Goal: Transaction & Acquisition: Obtain resource

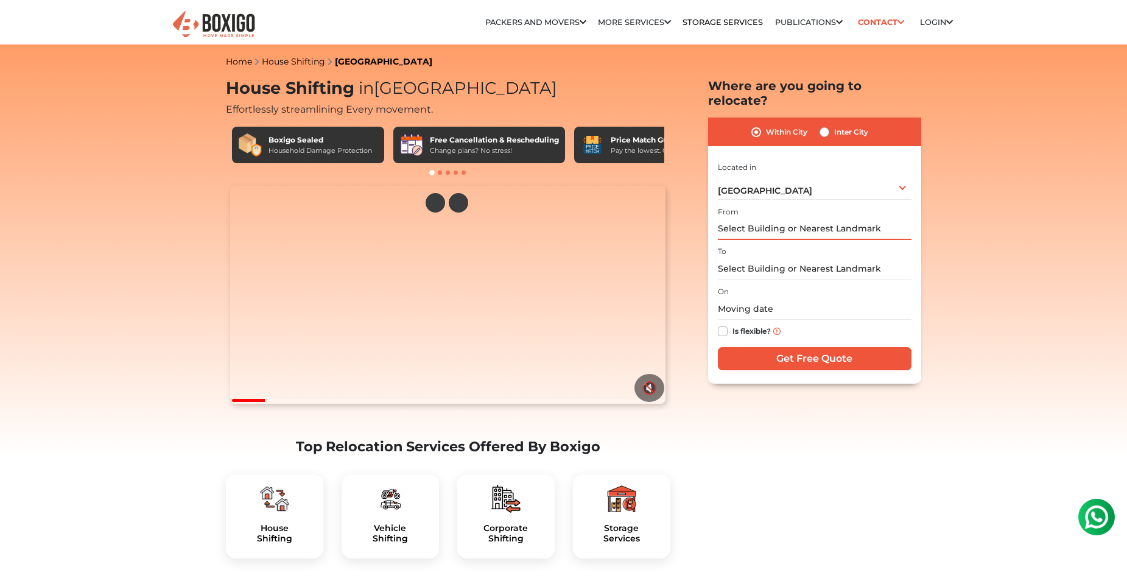
click at [861, 219] on input "text" at bounding box center [815, 229] width 194 height 21
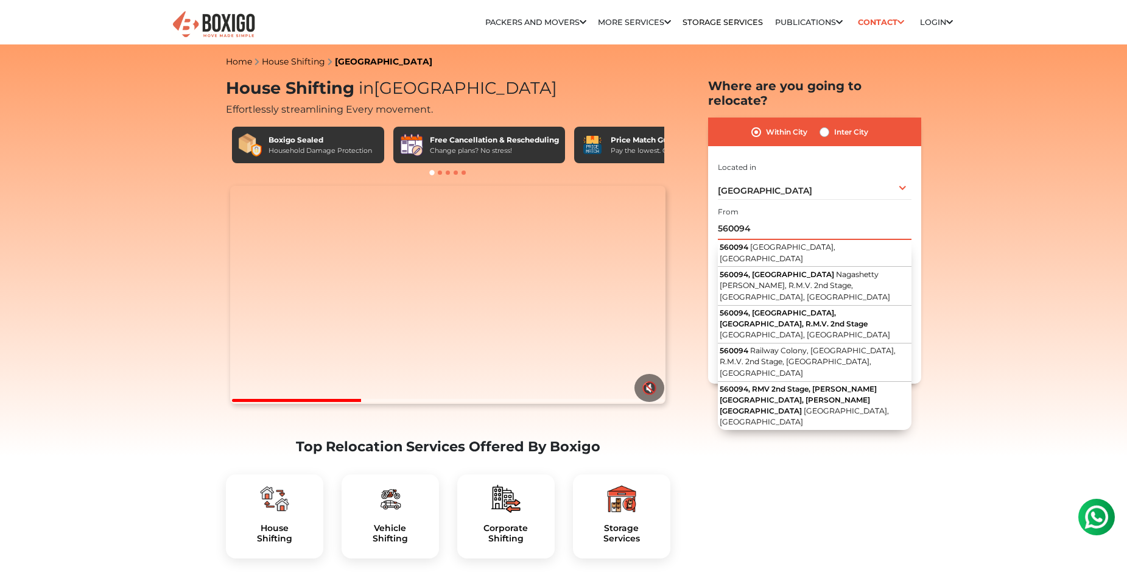
type input "560094"
click at [830, 125] on div "Inter City" at bounding box center [844, 132] width 49 height 15
click at [834, 125] on label "Inter City" at bounding box center [851, 132] width 34 height 15
click at [823, 125] on input "Inter City" at bounding box center [825, 131] width 10 height 12
radio input "true"
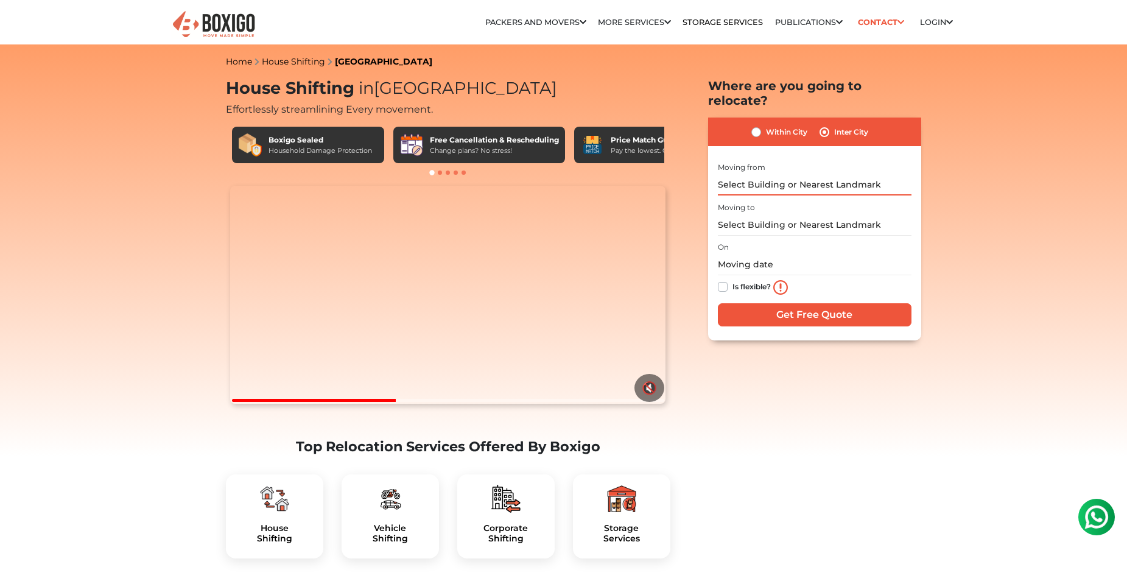
click at [789, 174] on input "text" at bounding box center [815, 184] width 194 height 21
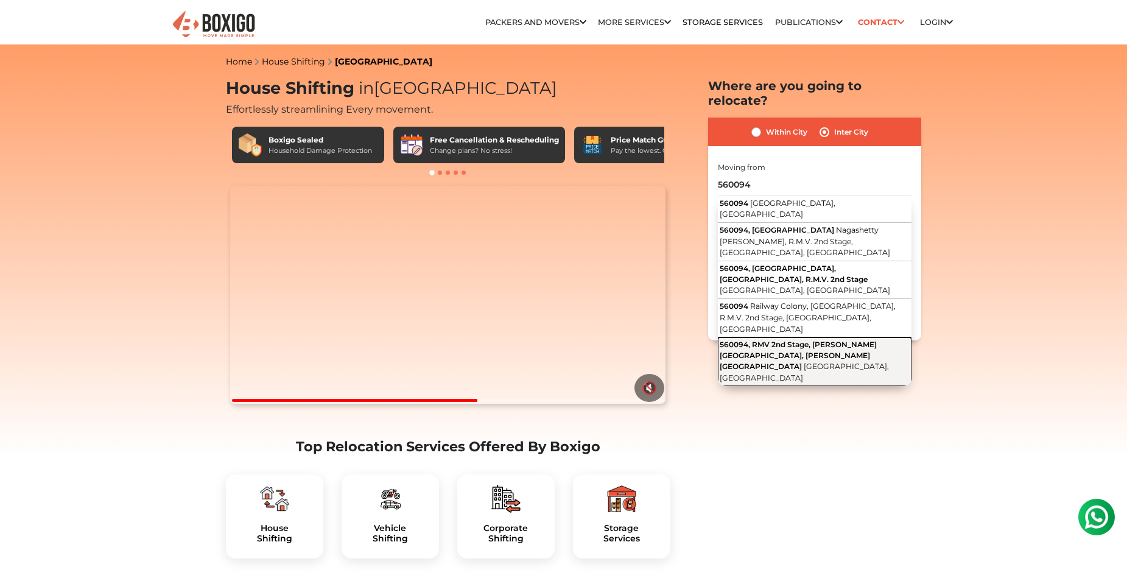
click at [804, 340] on span "560094, RMV 2nd Stage, [PERSON_NAME][GEOGRAPHIC_DATA], [PERSON_NAME][GEOGRAPHIC…" at bounding box center [798, 355] width 157 height 31
type input "560094, [GEOGRAPHIC_DATA][PERSON_NAME], [PERSON_NAME][GEOGRAPHIC_DATA], [GEOGRA…"
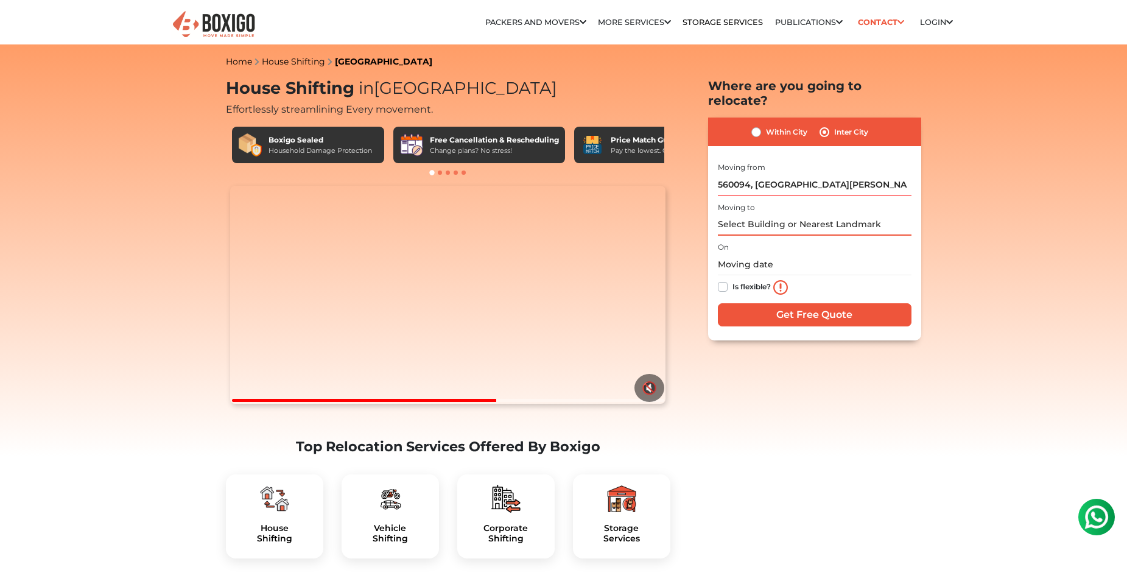
click at [802, 214] on input "text" at bounding box center [815, 224] width 194 height 21
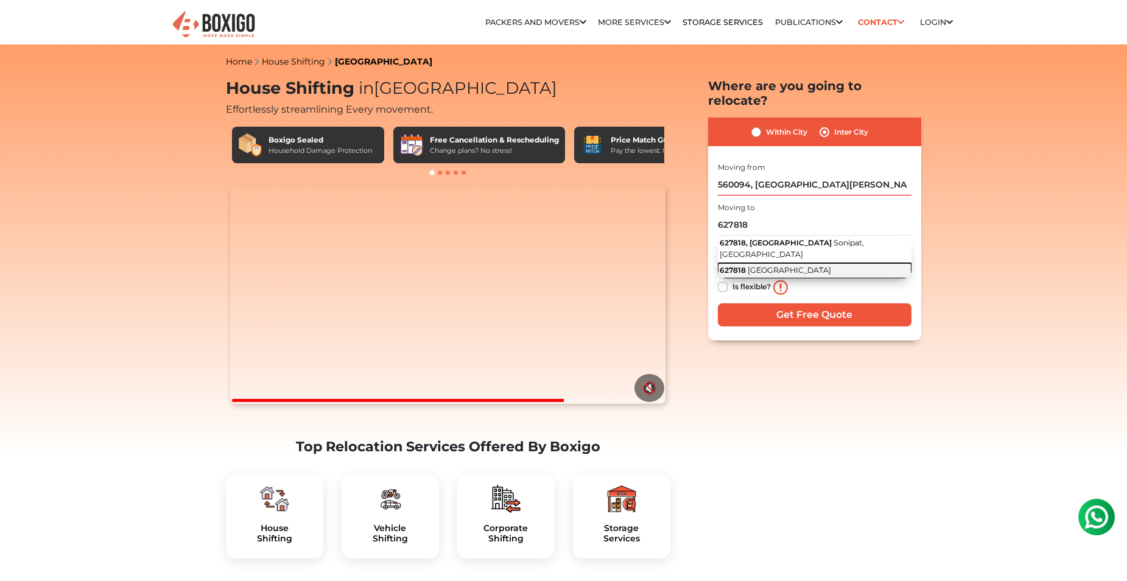
click at [778, 265] on span "[GEOGRAPHIC_DATA]" at bounding box center [789, 269] width 83 height 9
type input "[GEOGRAPHIC_DATA] 627818"
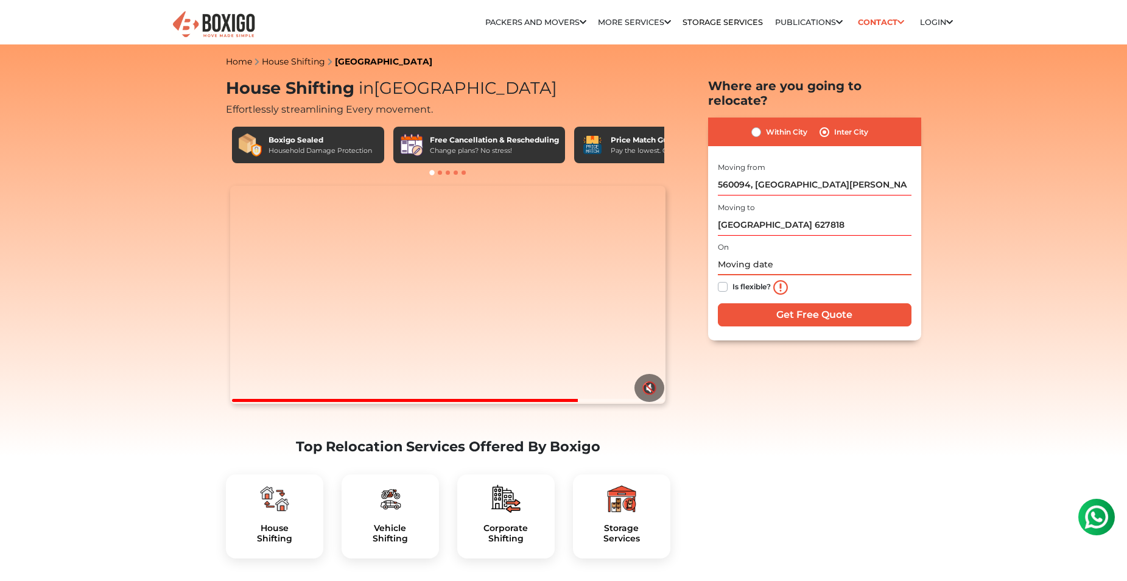
click at [767, 254] on input "text" at bounding box center [815, 264] width 194 height 21
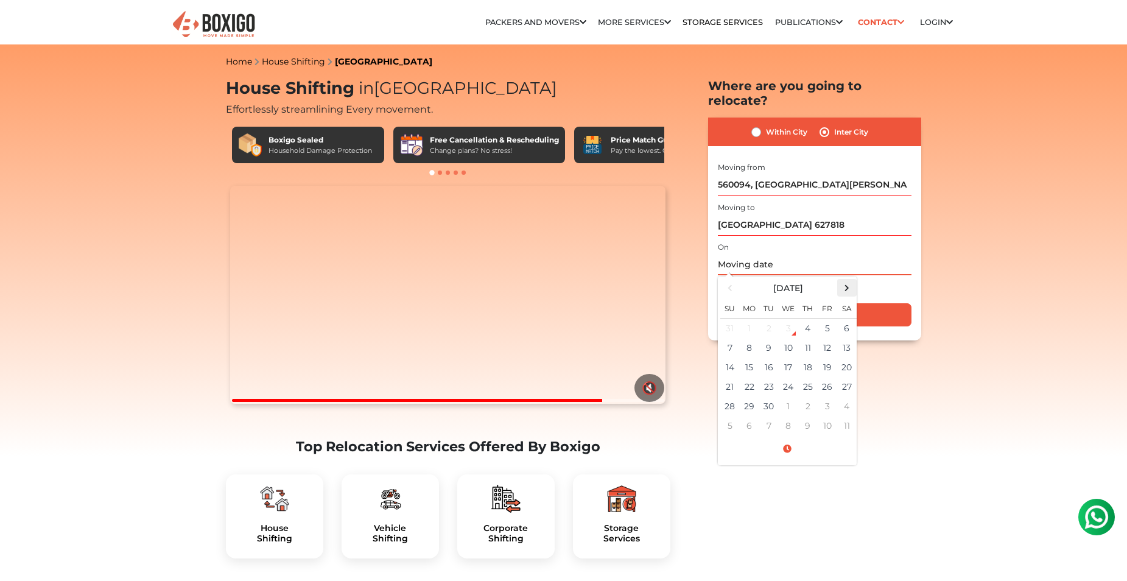
click at [841, 280] on span at bounding box center [847, 288] width 16 height 16
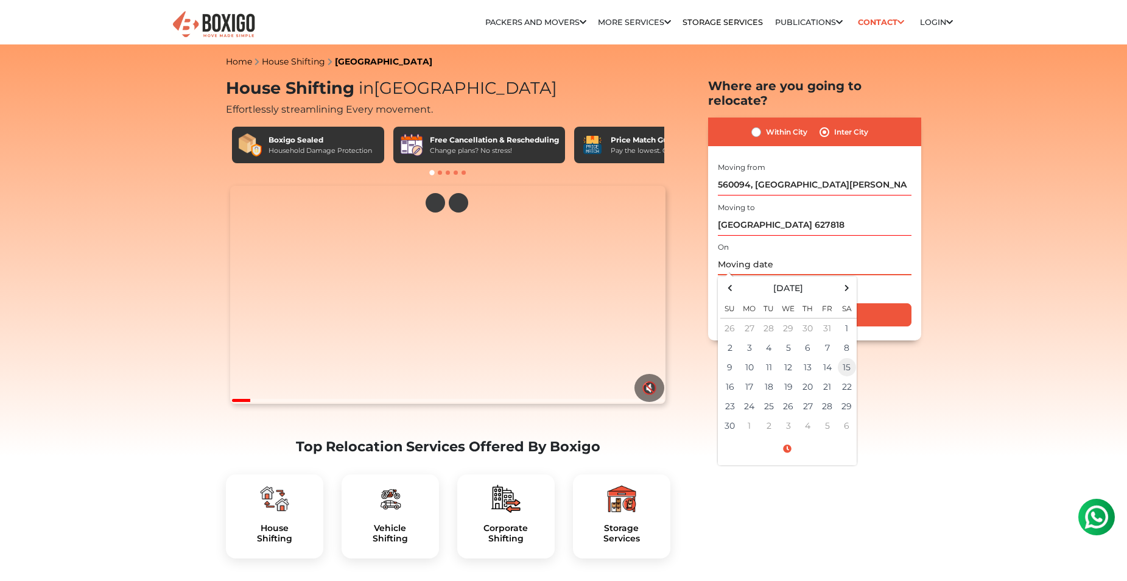
click at [848, 357] on td "15" at bounding box center [846, 366] width 19 height 19
type input "[DATE] 12:00 AM"
click at [897, 303] on input "Get Free Quote" at bounding box center [815, 314] width 194 height 23
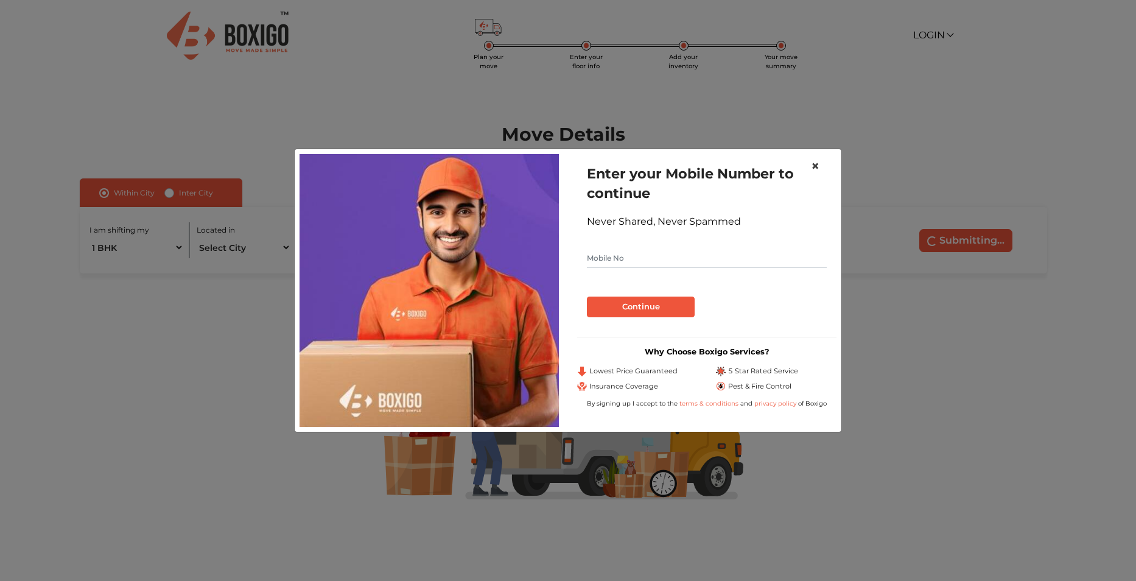
click at [814, 166] on span "×" at bounding box center [815, 166] width 9 height 18
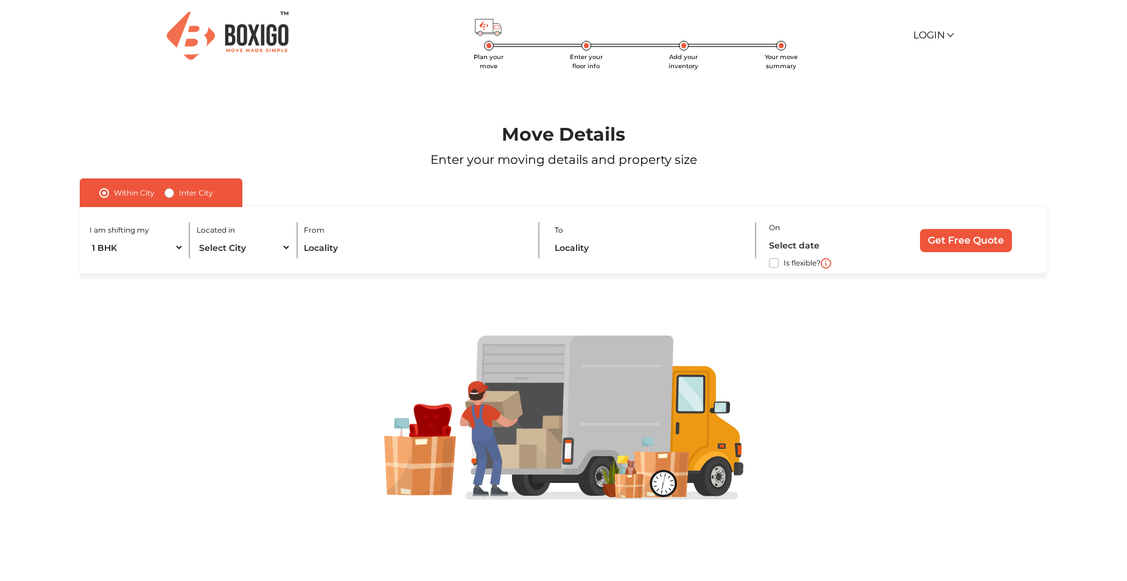
click at [179, 191] on label "Inter City" at bounding box center [196, 193] width 34 height 15
click at [167, 191] on input "Inter City" at bounding box center [169, 192] width 10 height 12
radio input "true"
click at [315, 248] on input "text" at bounding box center [345, 247] width 240 height 21
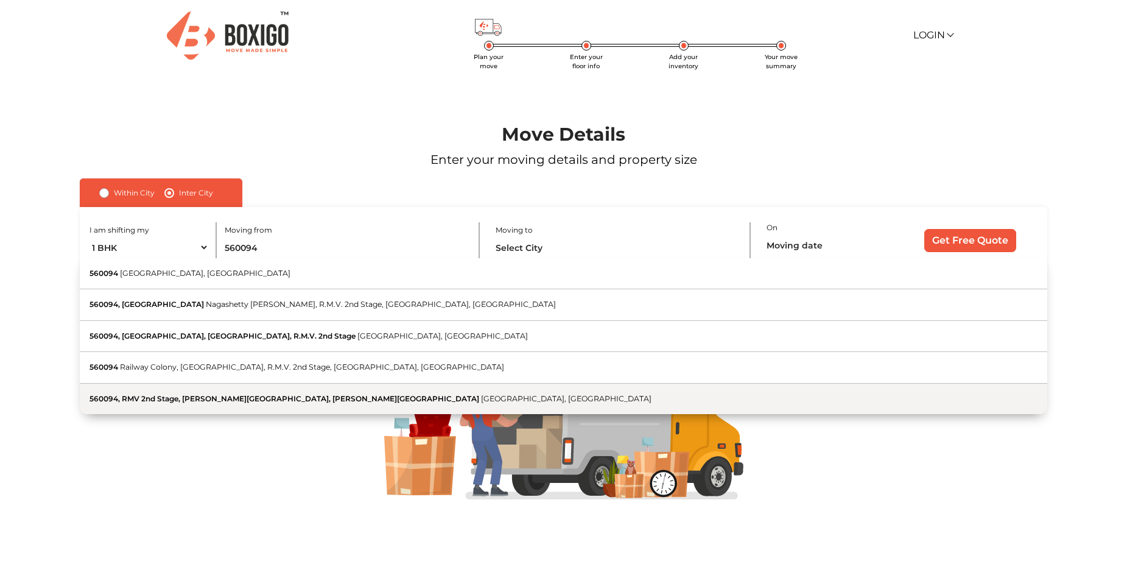
click at [244, 394] on span "560094, RMV 2nd Stage, [PERSON_NAME][GEOGRAPHIC_DATA], [PERSON_NAME][GEOGRAPHIC…" at bounding box center [285, 398] width 390 height 9
type input "560094, [GEOGRAPHIC_DATA][PERSON_NAME], [PERSON_NAME][GEOGRAPHIC_DATA], [GEOGRA…"
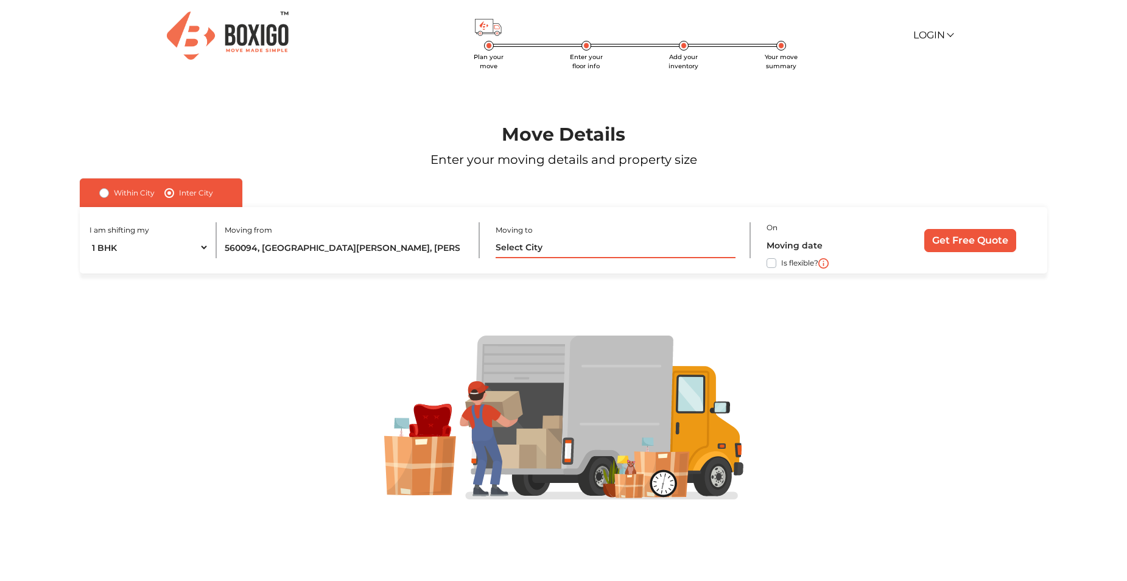
click at [579, 252] on input "text" at bounding box center [616, 247] width 240 height 21
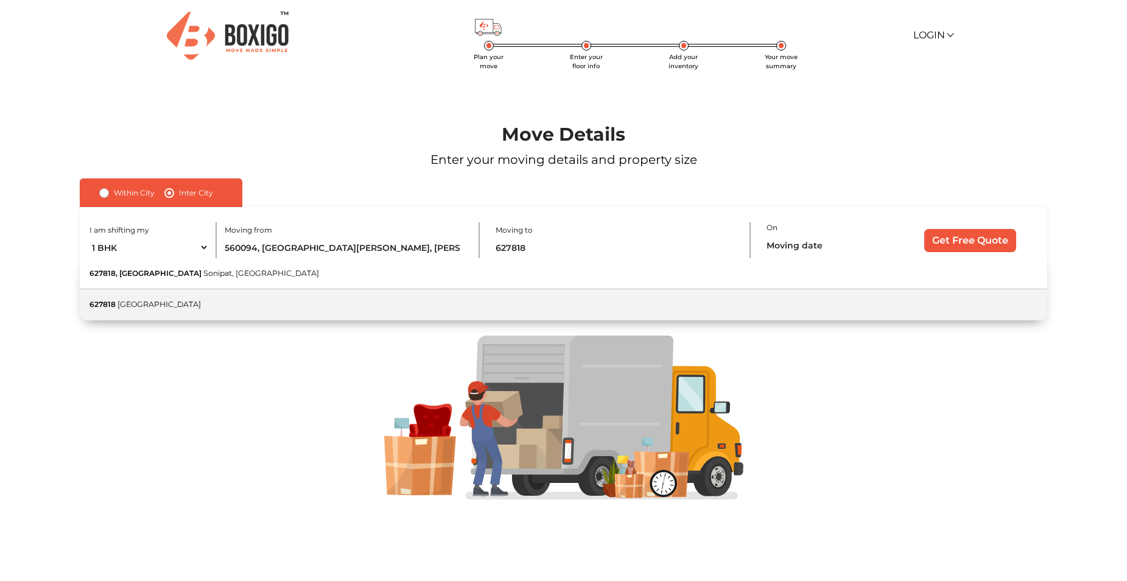
click at [244, 305] on button "627818 Tamil Nadu" at bounding box center [564, 304] width 968 height 30
type input "[GEOGRAPHIC_DATA] 627818"
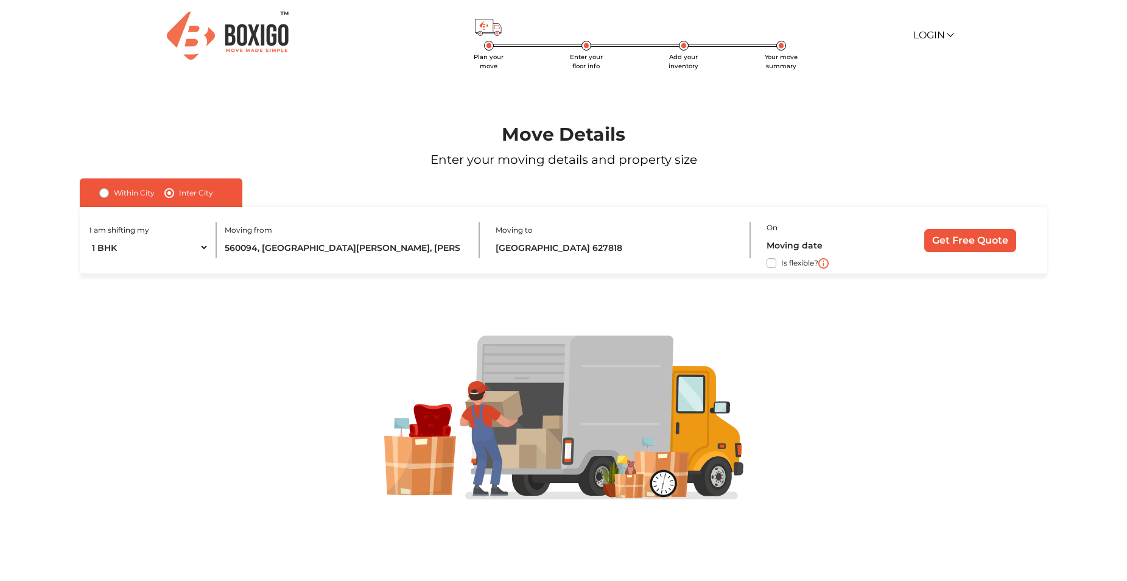
click at [781, 264] on label "Is flexible?" at bounding box center [799, 262] width 37 height 13
click at [90, 264] on input "Is flexible?" at bounding box center [85, 262] width 10 height 12
checkbox input "true"
click at [986, 244] on input "Get Free Quote" at bounding box center [970, 240] width 92 height 23
click at [946, 238] on input "Get Free Quote" at bounding box center [970, 240] width 92 height 23
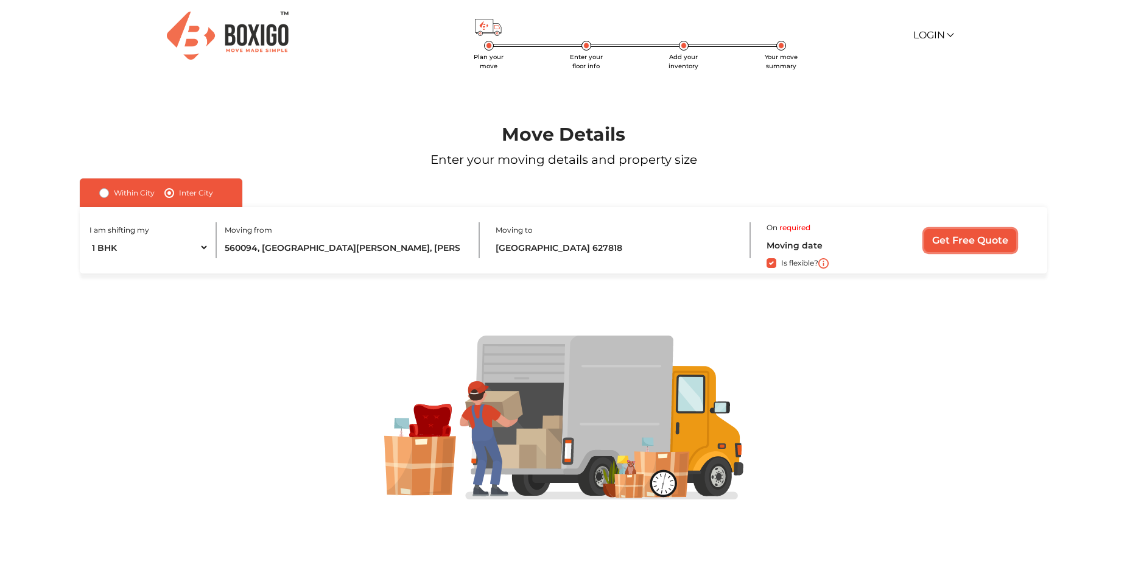
click at [975, 242] on input "Get Free Quote" at bounding box center [970, 240] width 92 height 23
click at [932, 37] on link "Login" at bounding box center [932, 35] width 39 height 12
click at [966, 57] on link "Customer" at bounding box center [961, 53] width 97 height 23
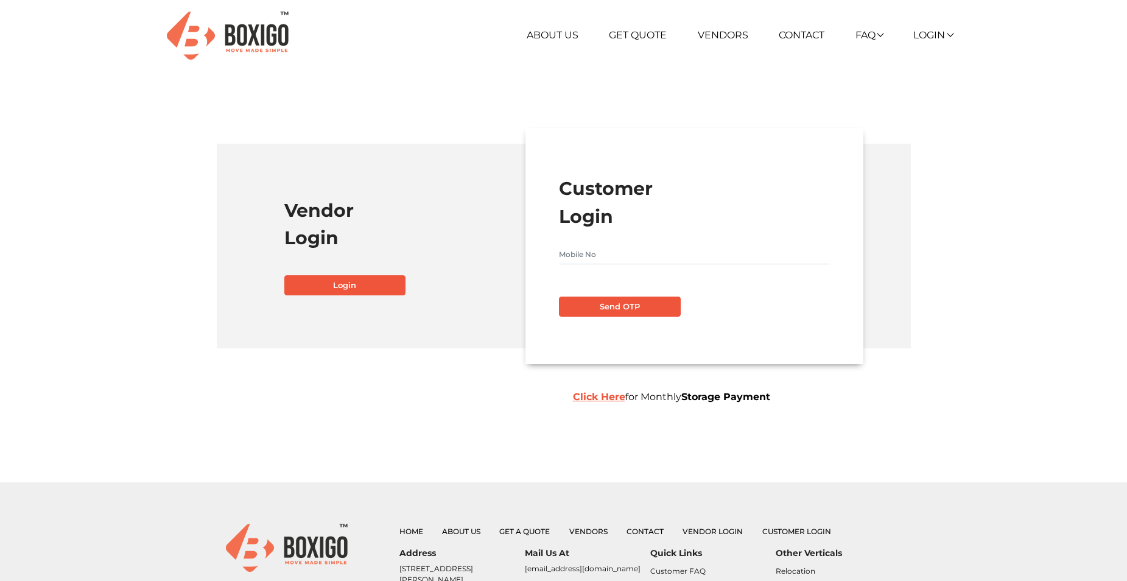
click at [601, 256] on input "text" at bounding box center [694, 254] width 270 height 19
type input "9994071349"
